Goal: Task Accomplishment & Management: Use online tool/utility

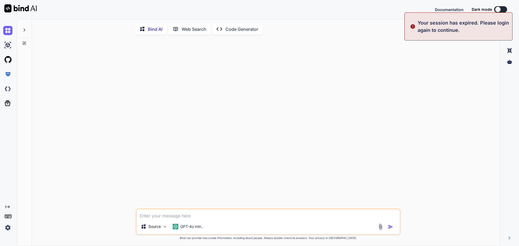
type textarea "x"
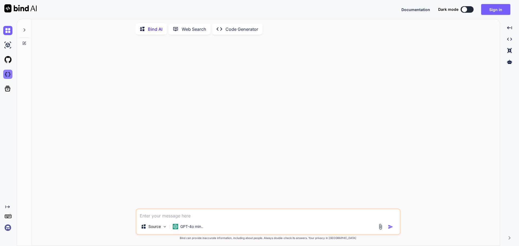
click at [8, 74] on img at bounding box center [7, 74] width 9 height 9
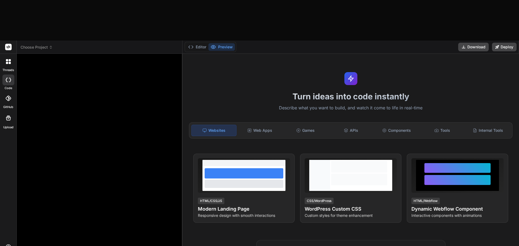
click at [49, 45] on span "Choose Project" at bounding box center [37, 47] width 32 height 5
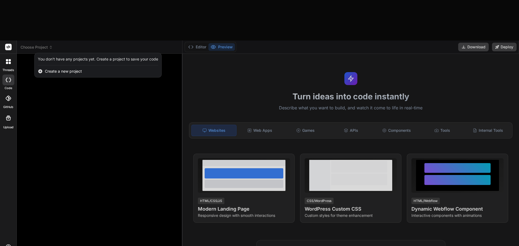
click at [301, 21] on div at bounding box center [259, 123] width 519 height 246
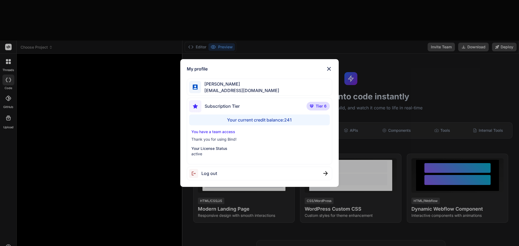
click at [330, 68] on img at bounding box center [329, 69] width 6 height 6
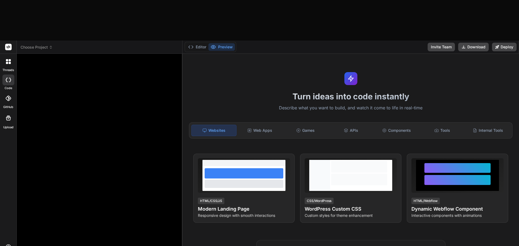
click at [51, 45] on span "Choose Project" at bounding box center [37, 47] width 32 height 5
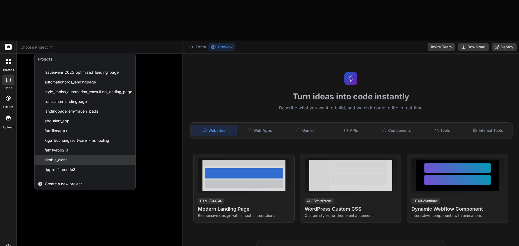
click at [71, 155] on div "aitable_clone" at bounding box center [85, 160] width 101 height 10
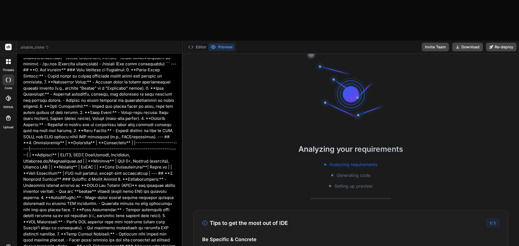
scroll to position [1637, 0]
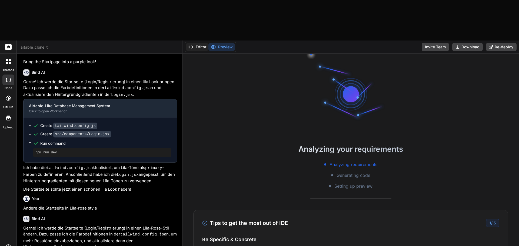
click at [204, 43] on button "Editor" at bounding box center [197, 47] width 22 height 8
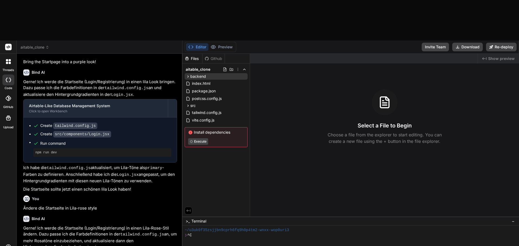
click at [237, 67] on icon at bounding box center [238, 69] width 4 height 4
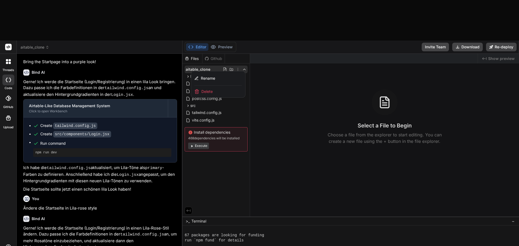
scroll to position [134, 0]
type textarea "x"
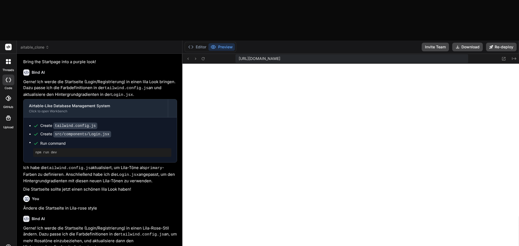
scroll to position [252, 0]
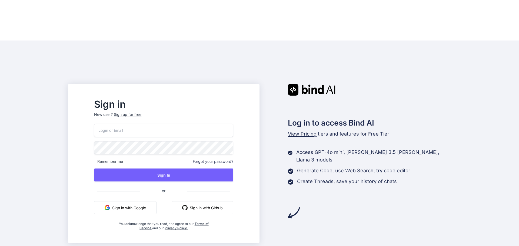
click at [151, 124] on input "email" at bounding box center [163, 130] width 139 height 13
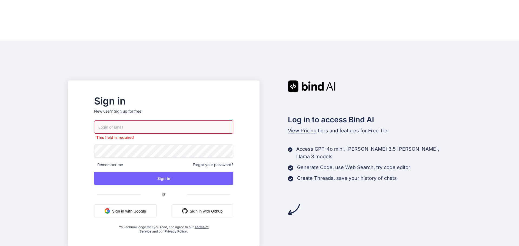
type input "tipptreff@gmail.com"
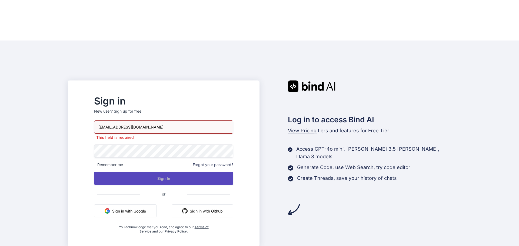
click at [196, 172] on button "Sign In" at bounding box center [163, 178] width 139 height 13
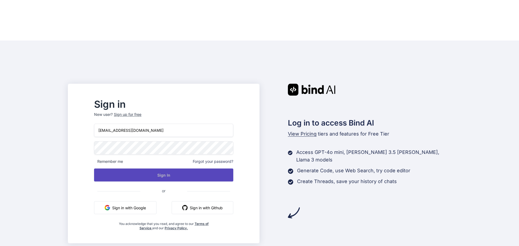
click at [176, 169] on button "Sign In" at bounding box center [163, 175] width 139 height 13
